Goal: Task Accomplishment & Management: Use online tool/utility

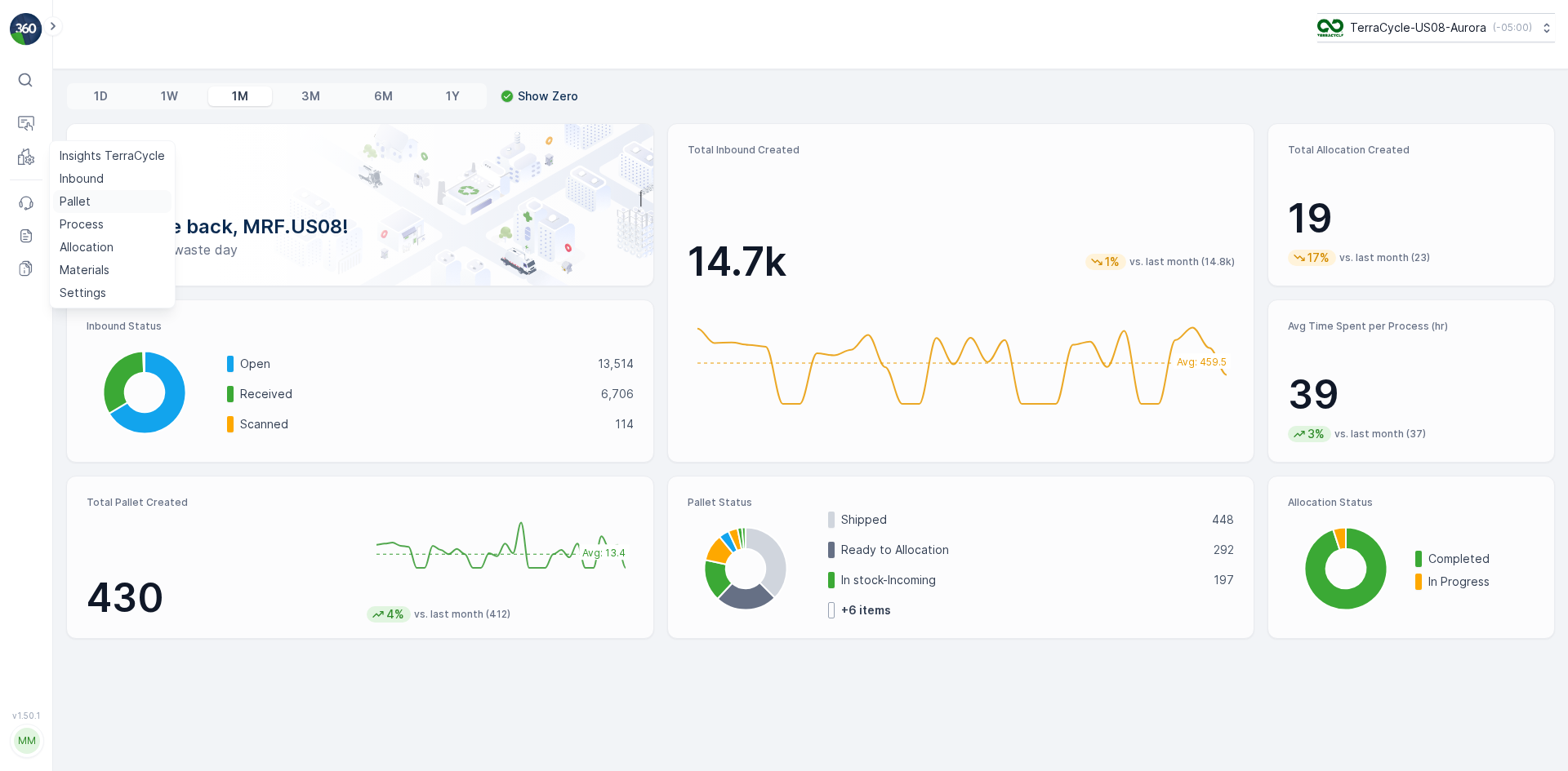
click at [63, 202] on p "Pallet" at bounding box center [75, 202] width 31 height 16
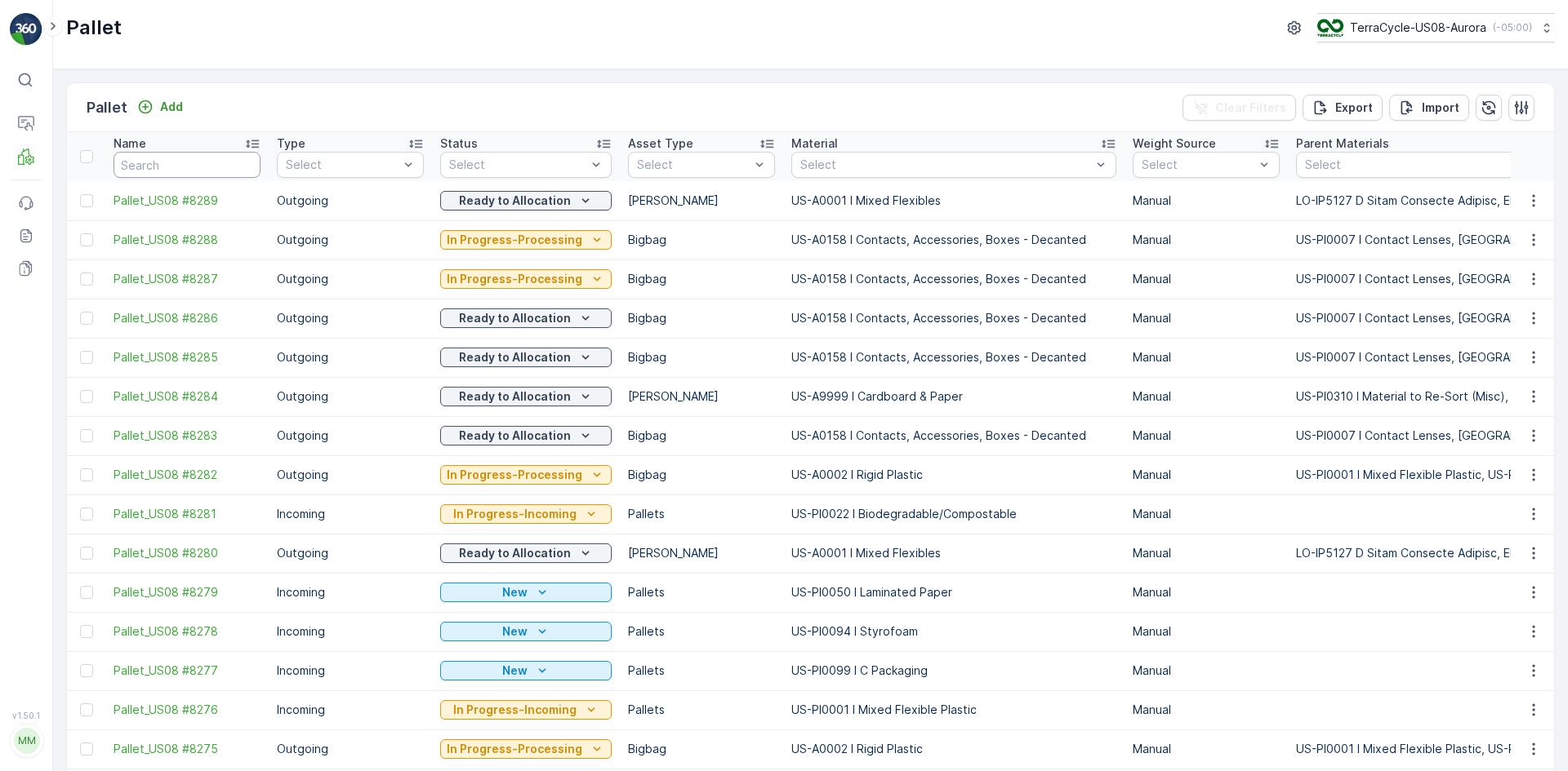
click at [130, 163] on input "text" at bounding box center [187, 165] width 147 height 26
paste input "SC0015"
type input "SC0015"
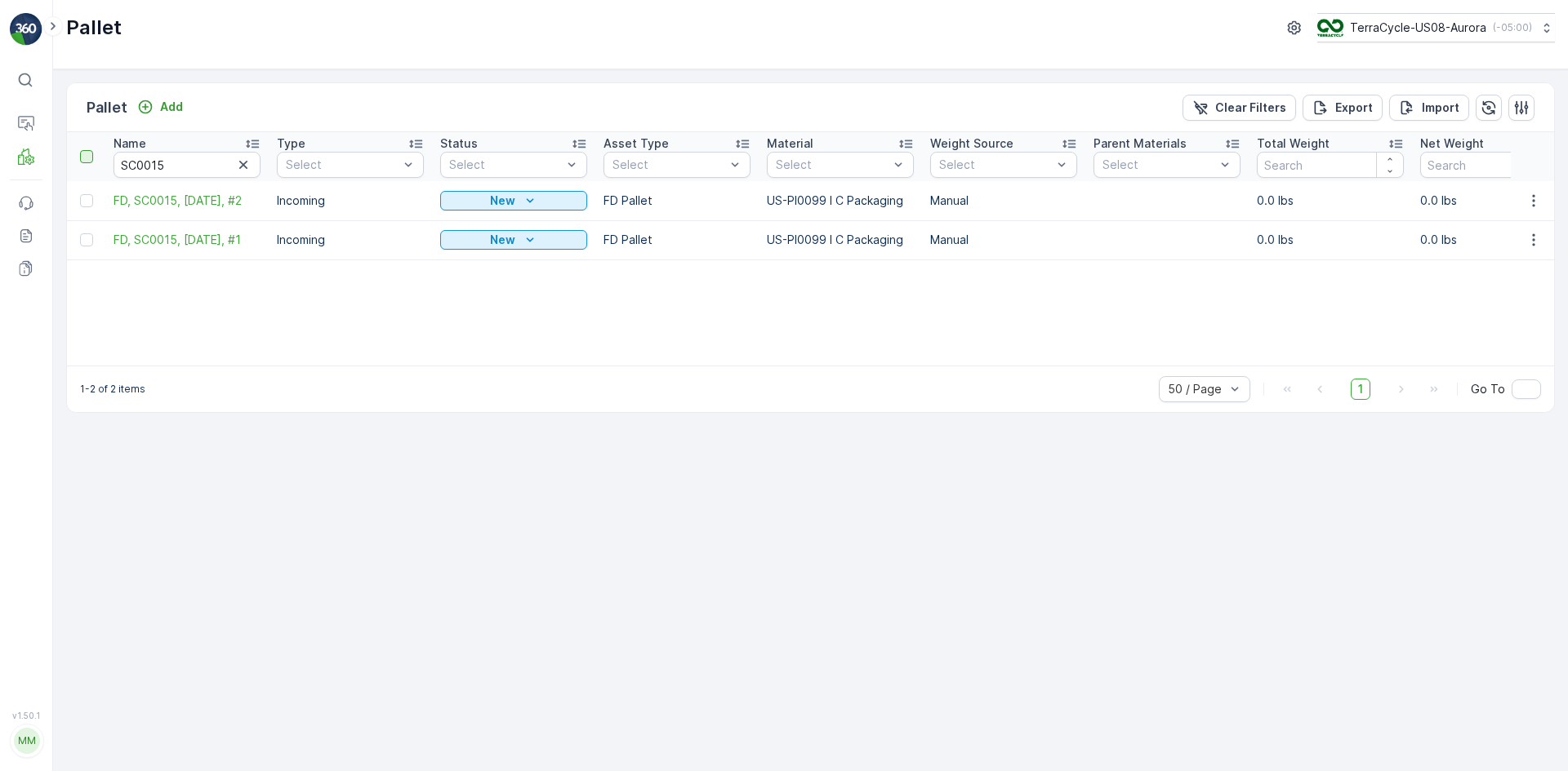
click at [87, 157] on div at bounding box center [86, 156] width 13 height 13
click at [89, 150] on input "checkbox" at bounding box center [89, 150] width 0 height 0
click at [1437, 119] on div "Print QR" at bounding box center [1429, 108] width 49 height 48
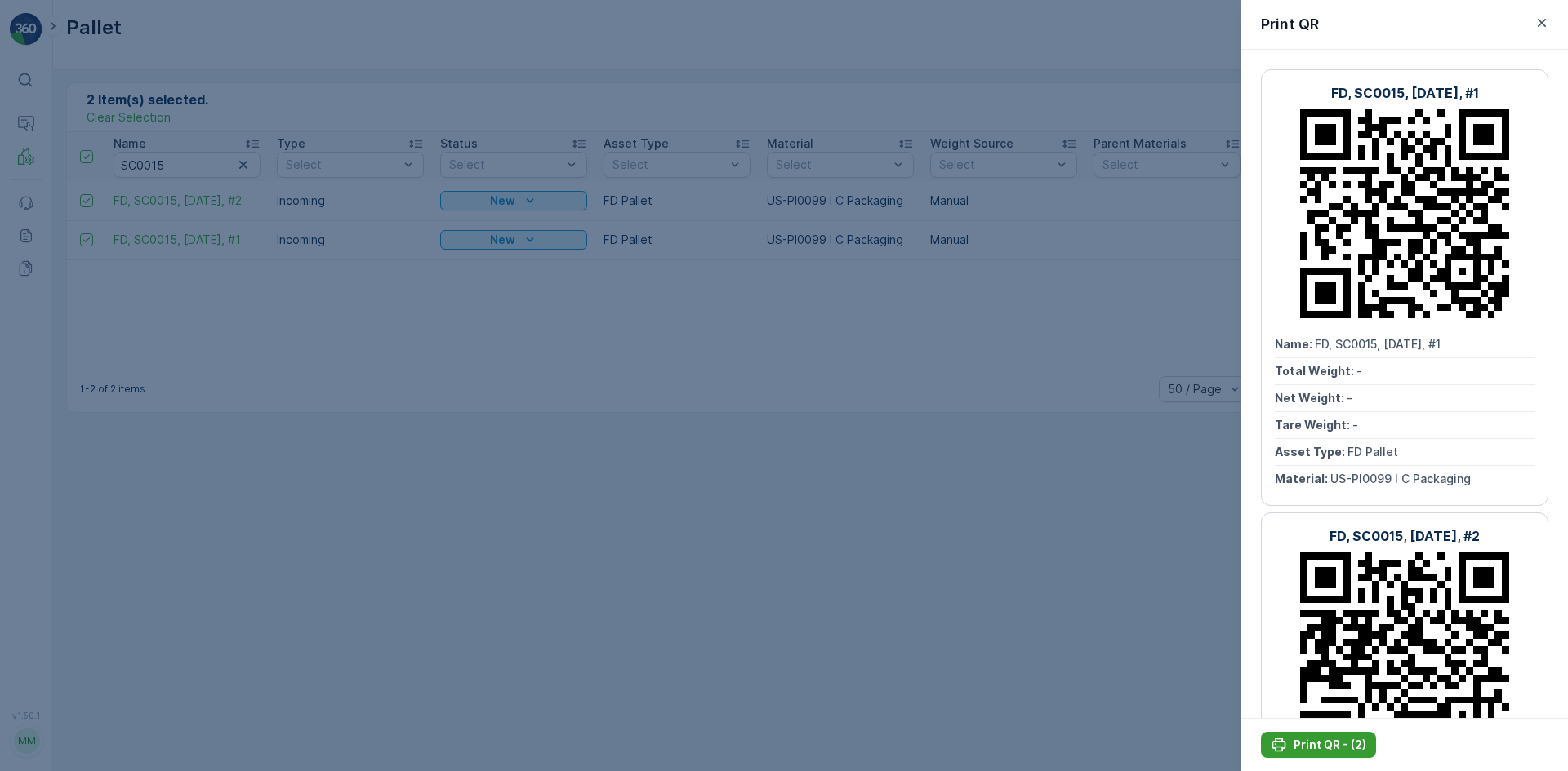
click at [1336, 751] on p "Print QR - (2)" at bounding box center [1329, 745] width 73 height 16
